Goal: Transaction & Acquisition: Purchase product/service

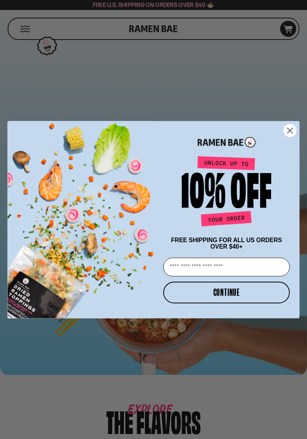
click at [253, 266] on input "Email" at bounding box center [226, 267] width 127 height 19
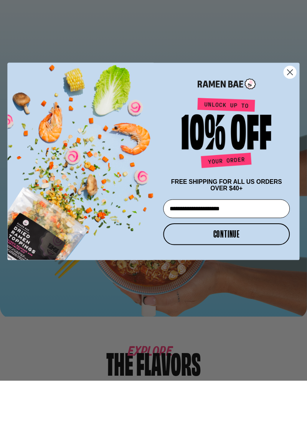
type input "**********"
click at [236, 292] on button "CONTINUE" at bounding box center [226, 293] width 127 height 22
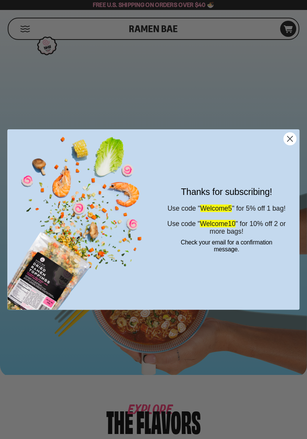
click at [292, 143] on circle "Close dialog" at bounding box center [290, 139] width 12 height 12
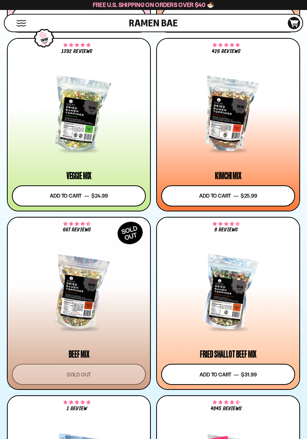
scroll to position [598, 0]
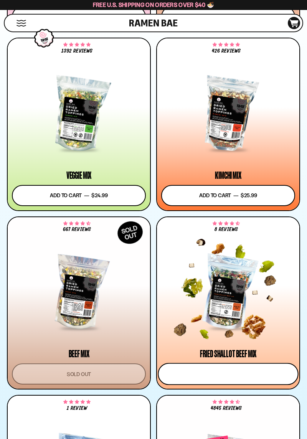
click at [270, 376] on button "Add to cart Add — Regular price $31.99 Regular price Sale price $31.99 Unit pri…" at bounding box center [228, 374] width 141 height 22
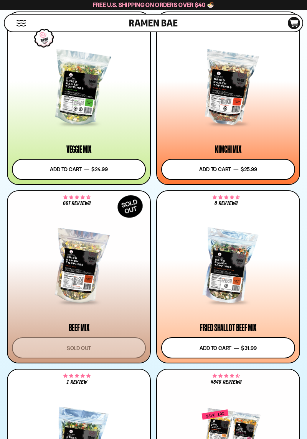
scroll to position [636, 0]
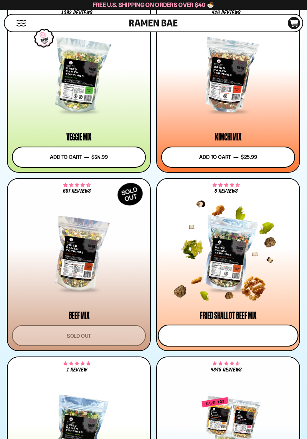
click at [221, 335] on button "Add to cart Add — Regular price $31.99 Regular price Sale price $31.99 Unit pri…" at bounding box center [228, 336] width 141 height 22
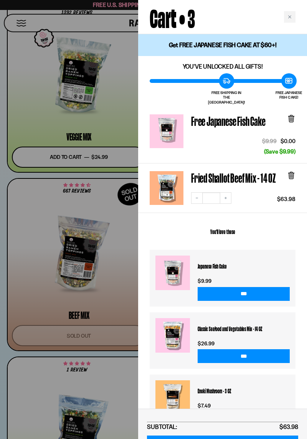
click at [200, 192] on button "Decrease quantity" at bounding box center [197, 198] width 12 height 12
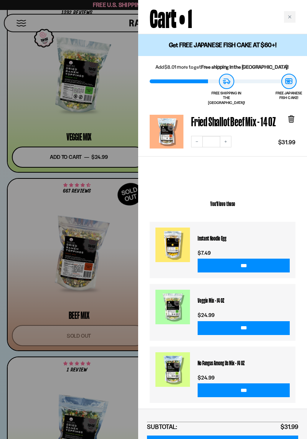
click at [288, 18] on icon "Close cart" at bounding box center [290, 17] width 4 height 4
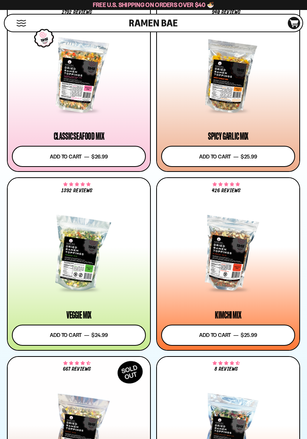
scroll to position [463, 0]
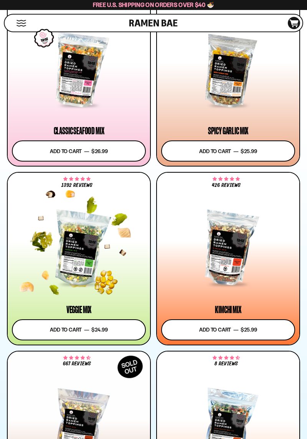
click at [71, 250] on div at bounding box center [79, 248] width 134 height 73
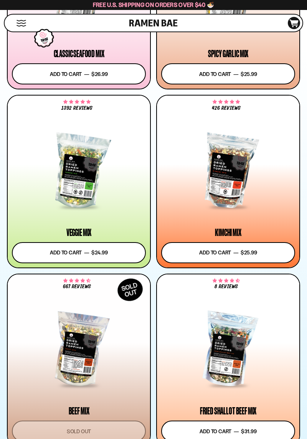
scroll to position [540, 0]
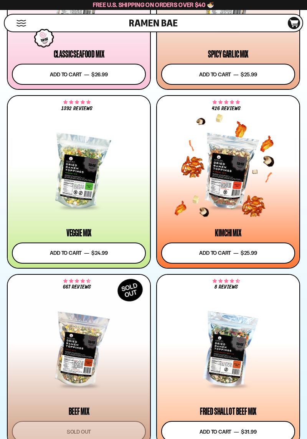
click at [252, 162] on div at bounding box center [228, 172] width 134 height 73
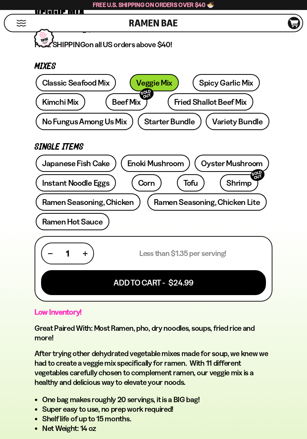
scroll to position [277, 0]
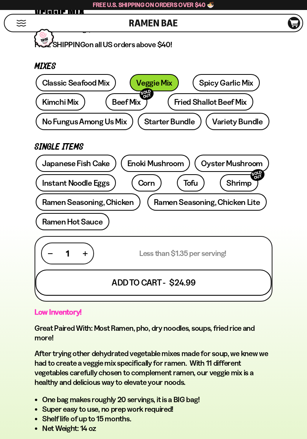
click at [222, 280] on button "Add To Cart - $24.99" at bounding box center [153, 283] width 236 height 26
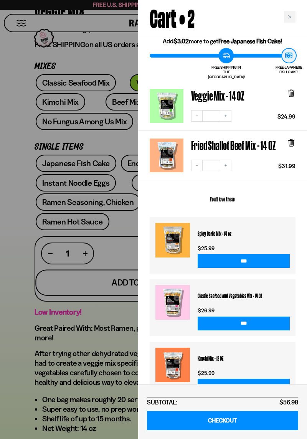
scroll to position [38, 0]
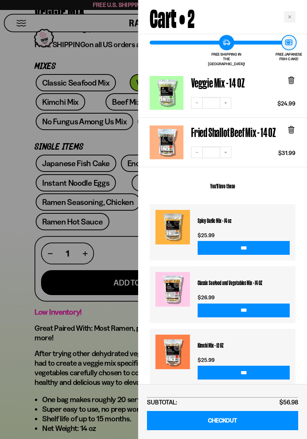
click at [290, 17] on icon "Close cart" at bounding box center [289, 16] width 3 height 3
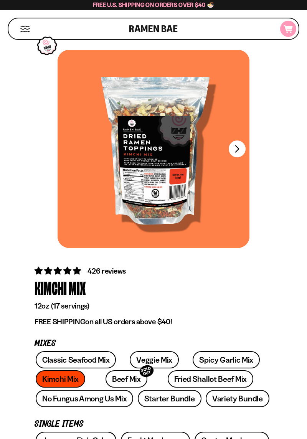
click at [287, 30] on icon "D0381C2F-513E-4F90-8A41-6F0A75DCBAAA" at bounding box center [288, 29] width 21 height 8
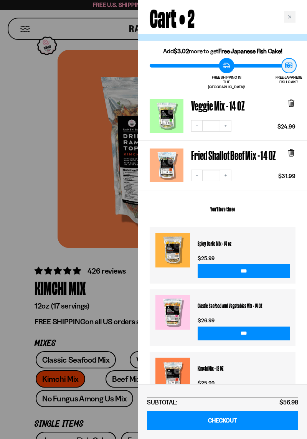
scroll to position [38, 0]
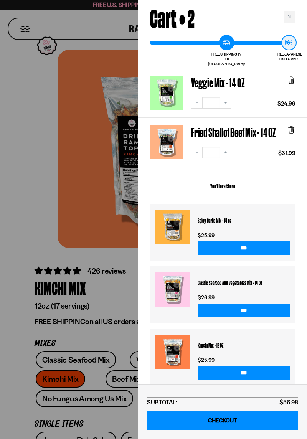
click at [239, 426] on link "CHECKOUT" at bounding box center [222, 421] width 151 height 20
